Goal: Transaction & Acquisition: Download file/media

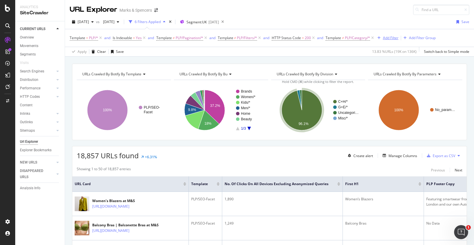
click at [386, 39] on div "Add Filter" at bounding box center [391, 37] width 16 height 5
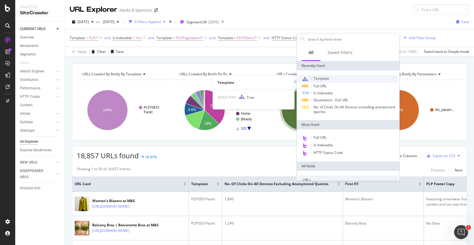
click at [323, 78] on span "Template" at bounding box center [321, 78] width 16 height 5
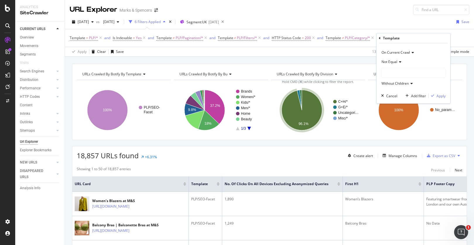
click at [396, 63] on span "Not Equal" at bounding box center [389, 61] width 16 height 5
click at [397, 75] on div "Equal" at bounding box center [413, 74] width 63 height 8
click at [400, 74] on icon at bounding box center [400, 73] width 4 height 4
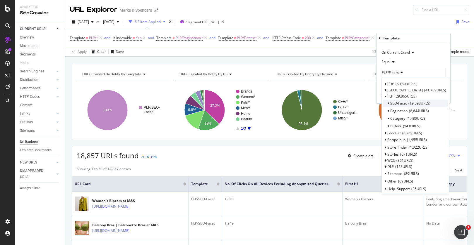
click at [403, 103] on span "SEO-Facet" at bounding box center [398, 103] width 17 height 5
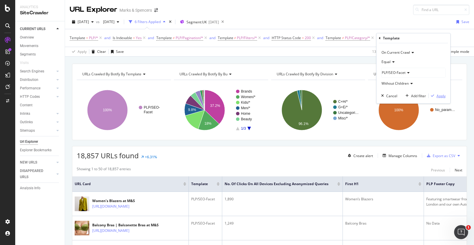
click at [439, 96] on div "Apply" at bounding box center [440, 96] width 9 height 5
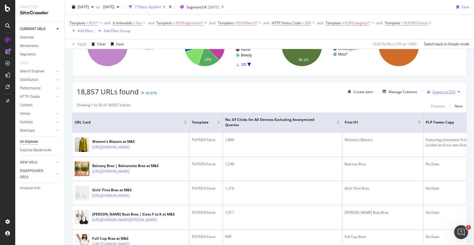
scroll to position [68, 0]
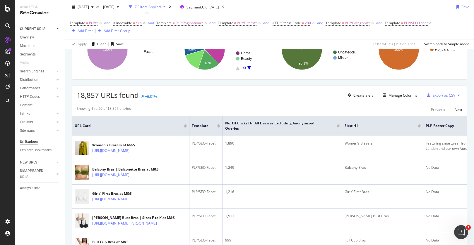
click at [439, 95] on div "Export as CSV" at bounding box center [443, 95] width 23 height 5
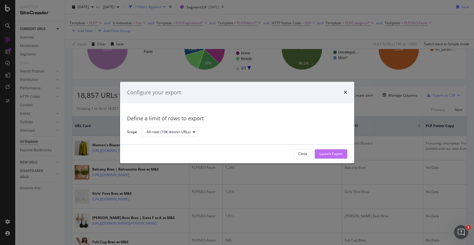
click at [330, 154] on div "Launch Export" at bounding box center [330, 154] width 23 height 5
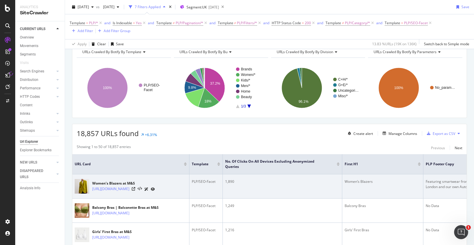
scroll to position [26, 0]
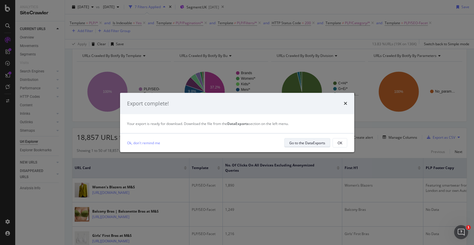
click at [320, 144] on div "Go to the DataExports" at bounding box center [307, 143] width 36 height 5
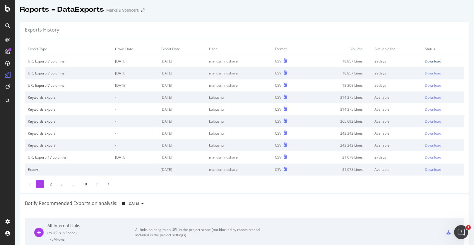
click at [427, 62] on div "Download" at bounding box center [432, 61] width 16 height 5
